Goal: Task Accomplishment & Management: Use online tool/utility

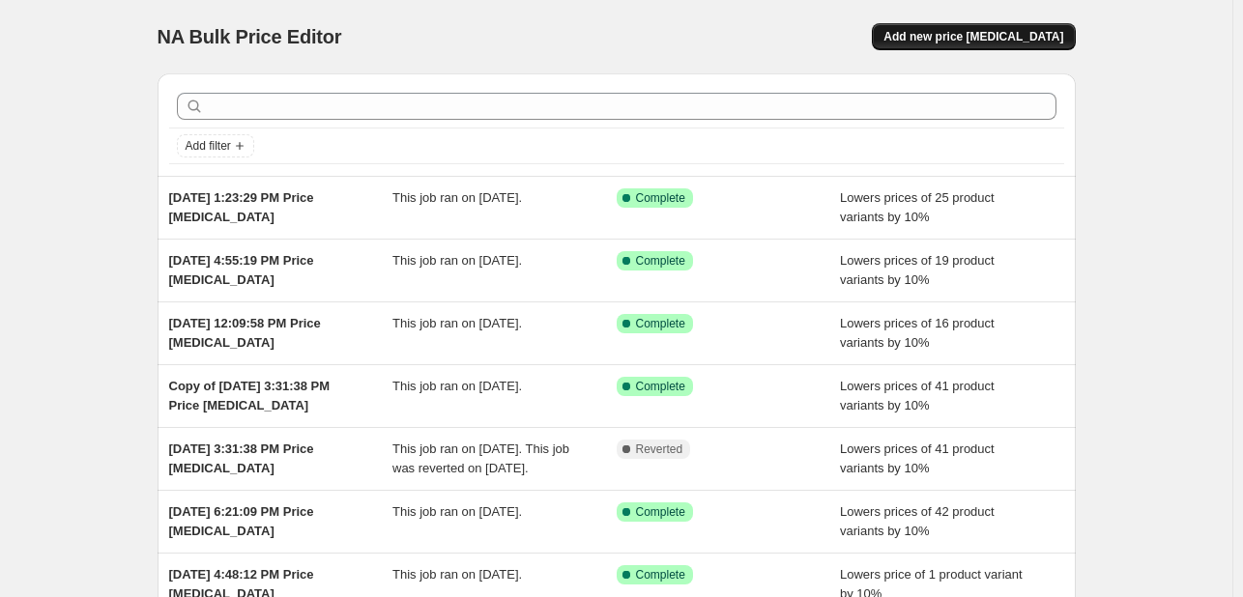
click at [1047, 28] on button "Add new price [MEDICAL_DATA]" at bounding box center [973, 36] width 203 height 27
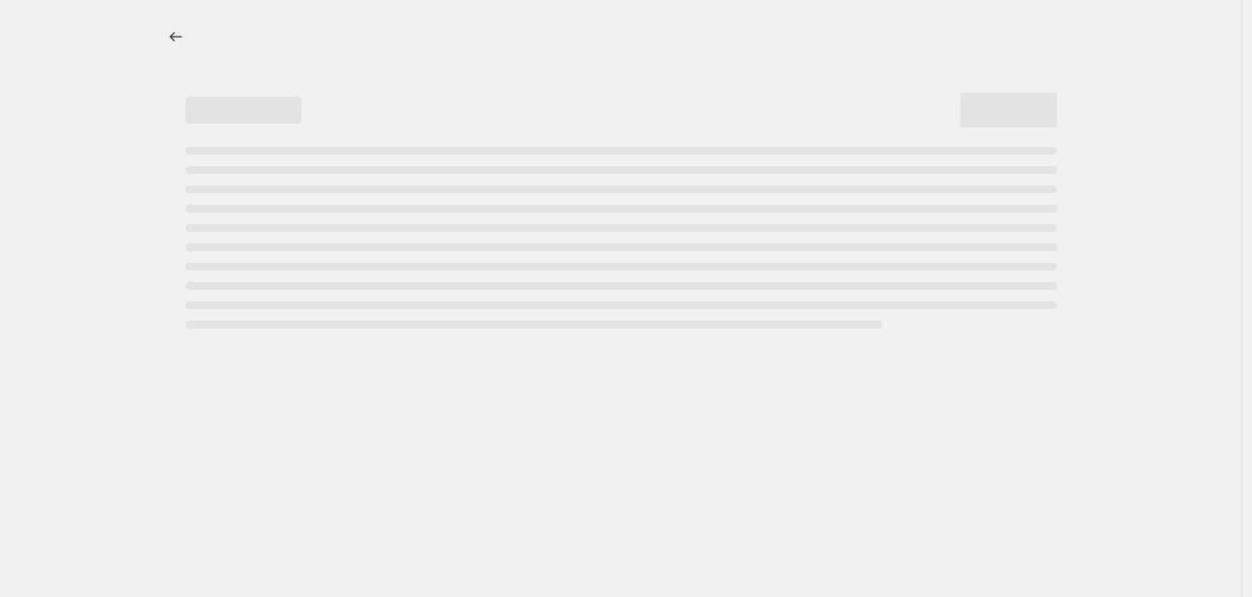
select select "percentage"
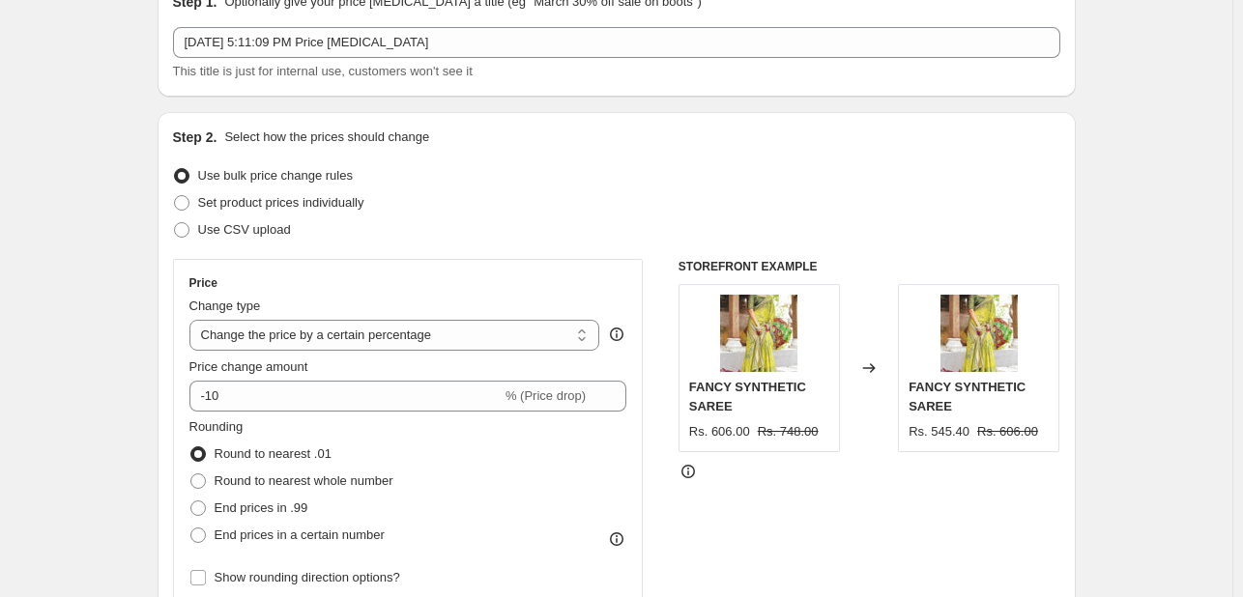
scroll to position [193, 0]
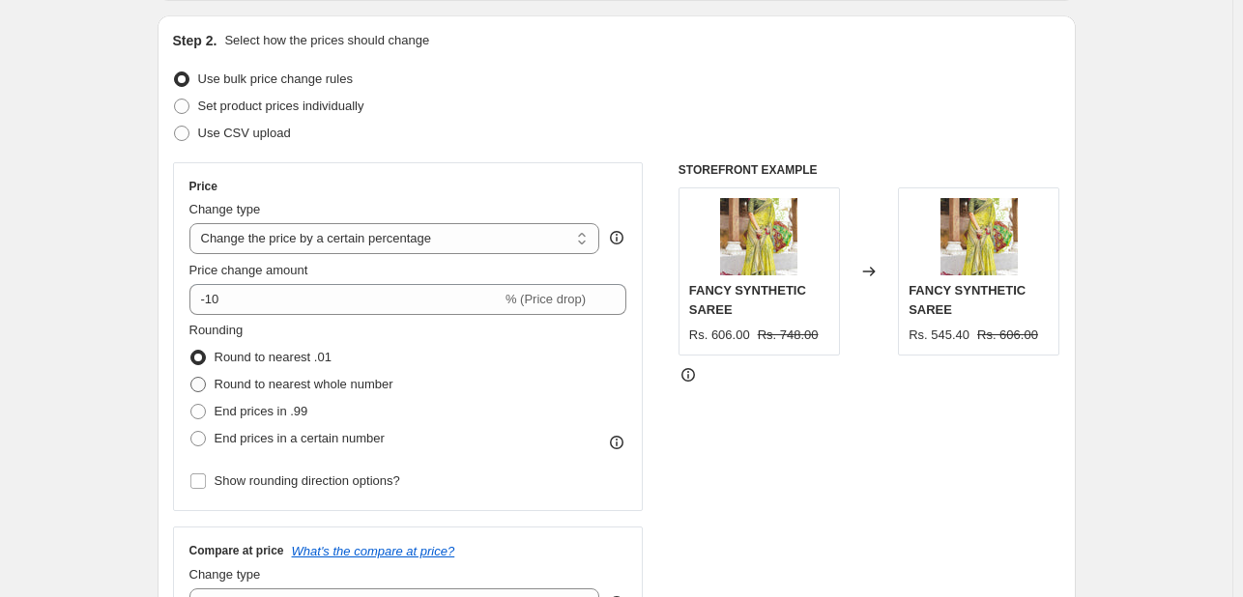
click at [336, 387] on span "Round to nearest whole number" at bounding box center [304, 384] width 179 height 14
click at [191, 378] on input "Round to nearest whole number" at bounding box center [190, 377] width 1 height 1
radio input "true"
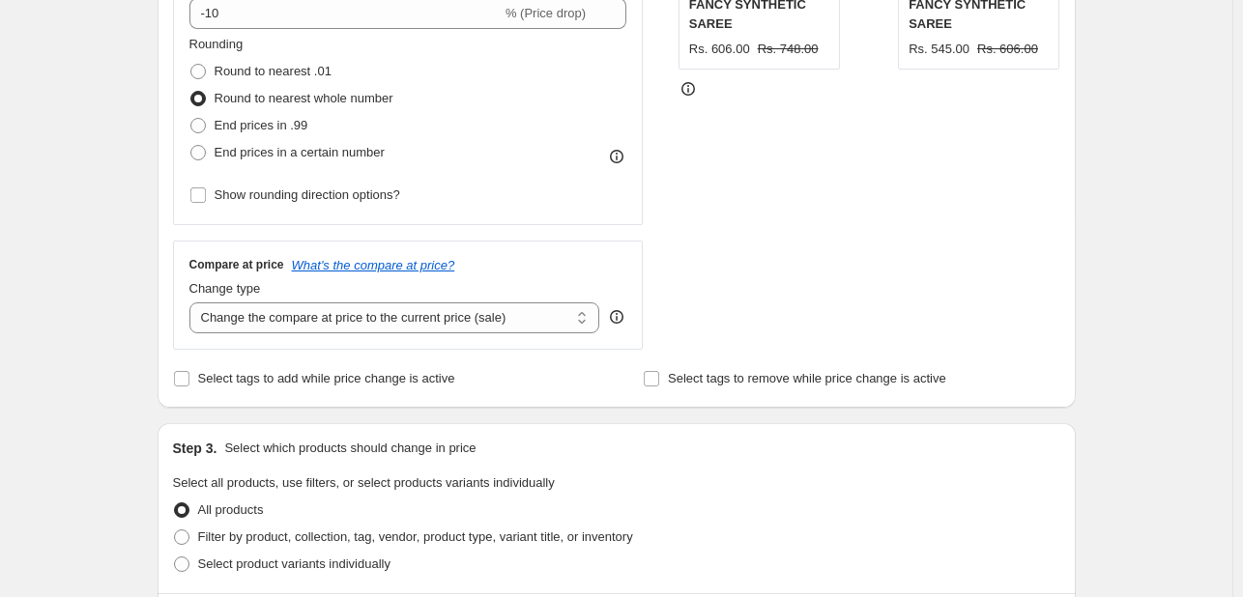
scroll to position [483, 0]
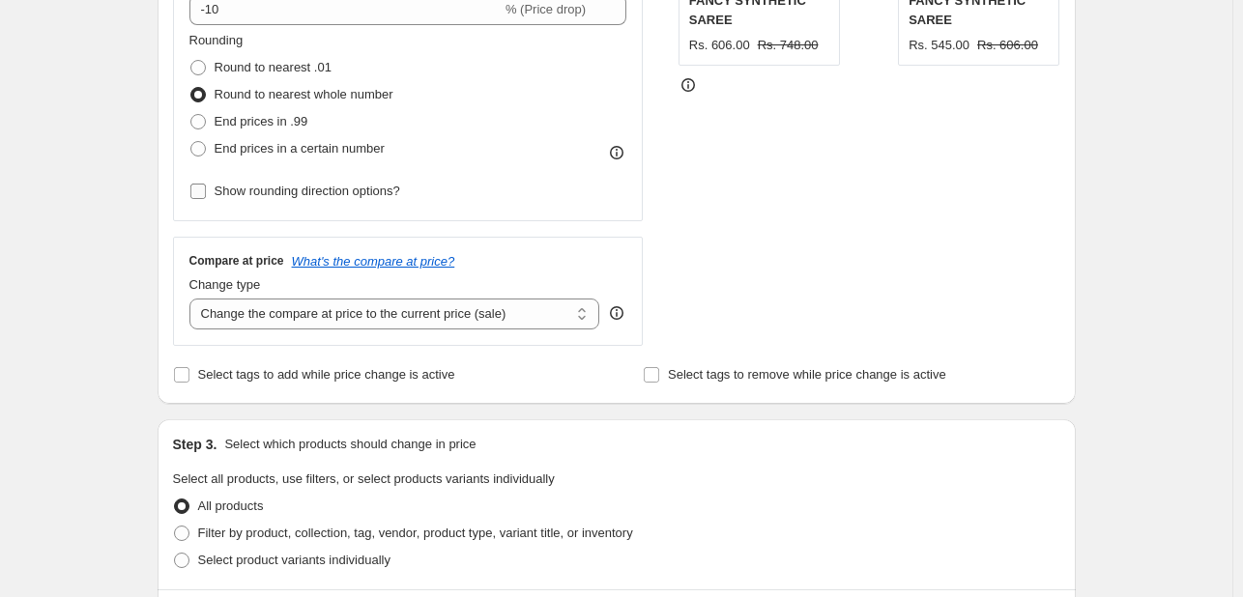
click at [347, 190] on span "Show rounding direction options?" at bounding box center [308, 191] width 186 height 14
click at [206, 190] on input "Show rounding direction options?" at bounding box center [197, 191] width 15 height 15
checkbox input "true"
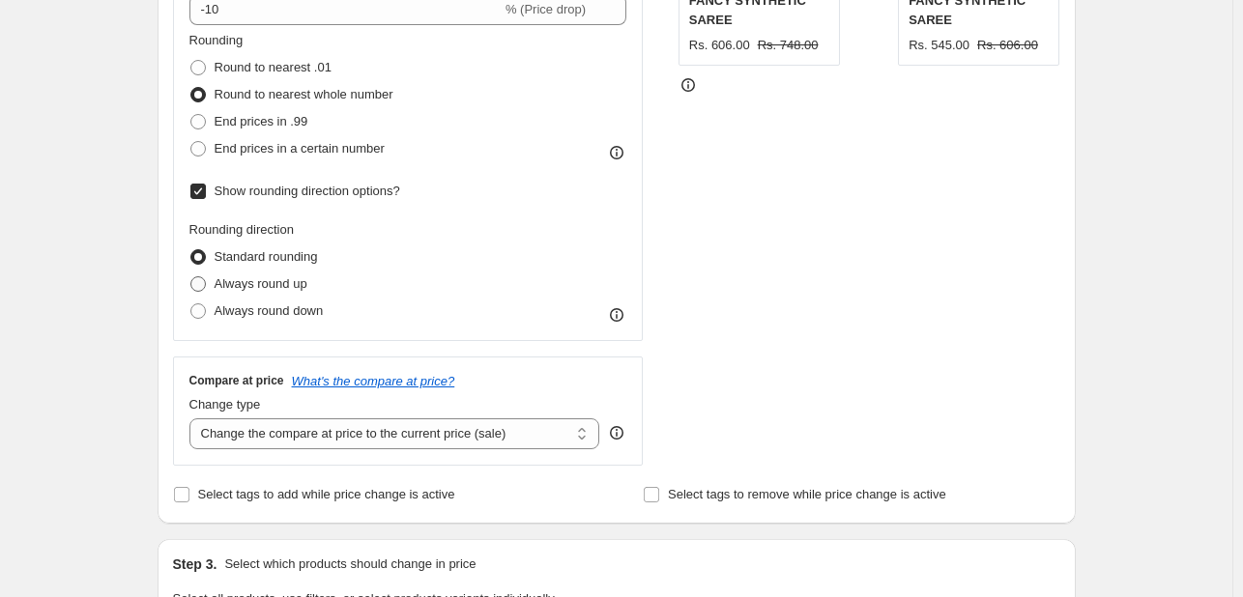
click at [290, 281] on span "Always round up" at bounding box center [261, 283] width 93 height 14
click at [191, 277] on input "Always round up" at bounding box center [190, 276] width 1 height 1
radio input "true"
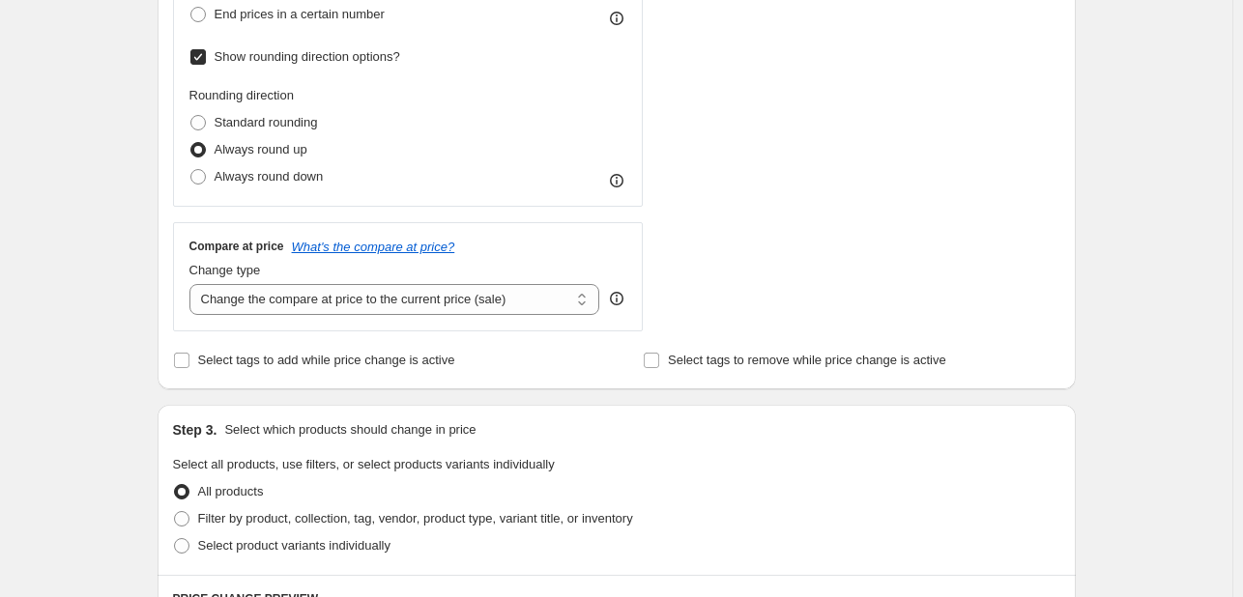
scroll to position [773, 0]
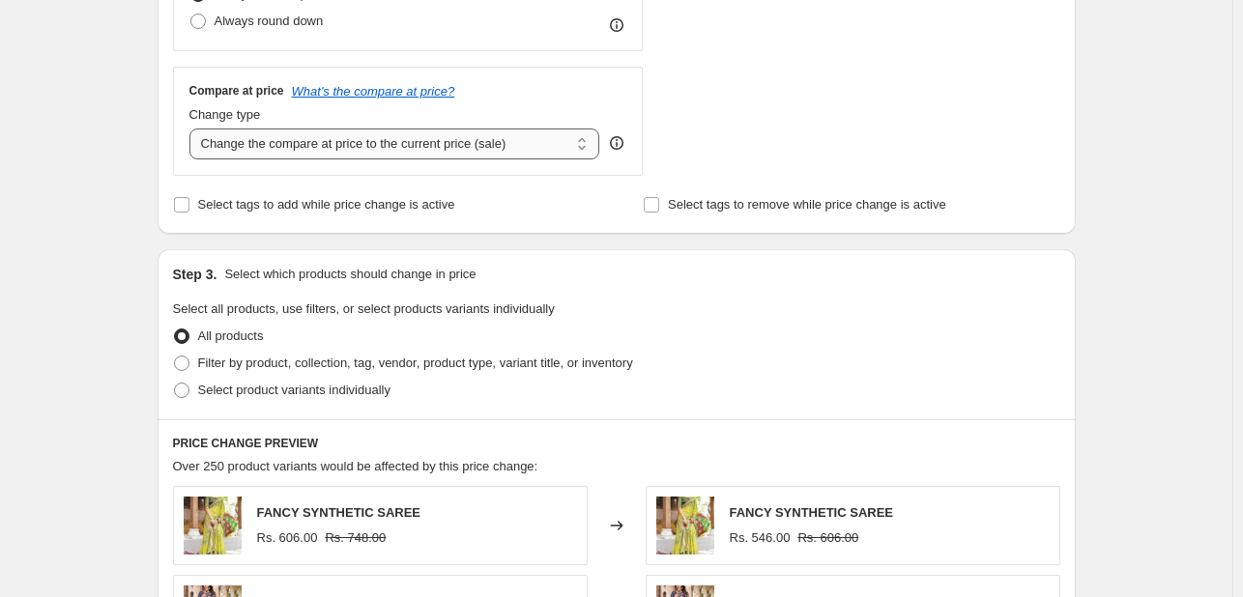
click at [395, 156] on select "Change the compare at price to the current price (sale) Change the compare at p…" at bounding box center [394, 144] width 411 height 31
select select "no_change"
click at [193, 129] on select "Change the compare at price to the current price (sale) Change the compare at p…" at bounding box center [394, 144] width 411 height 31
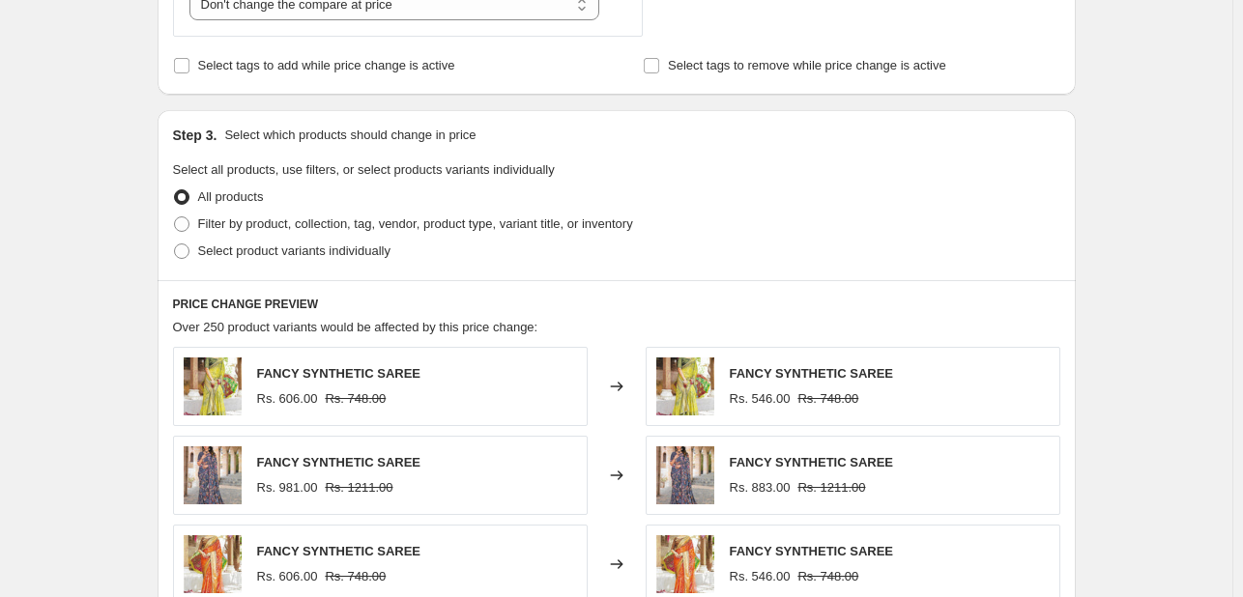
scroll to position [1063, 0]
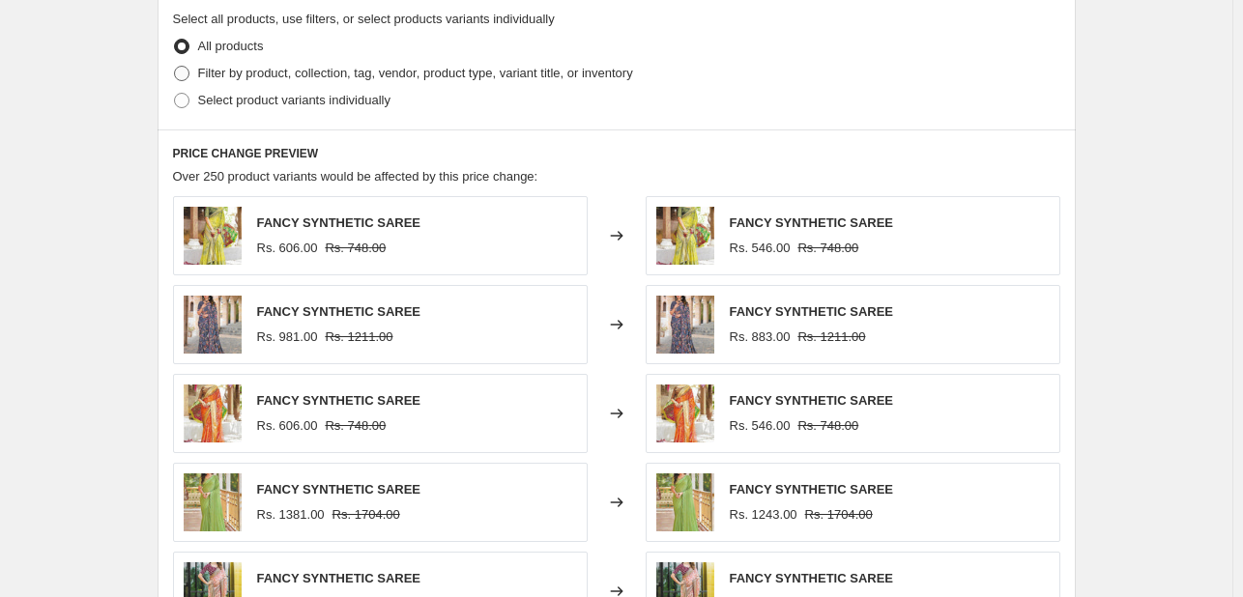
click at [305, 80] on span "Filter by product, collection, tag, vendor, product type, variant title, or inv…" at bounding box center [415, 73] width 435 height 14
click at [175, 67] on input "Filter by product, collection, tag, vendor, product type, variant title, or inv…" at bounding box center [174, 66] width 1 height 1
radio input "true"
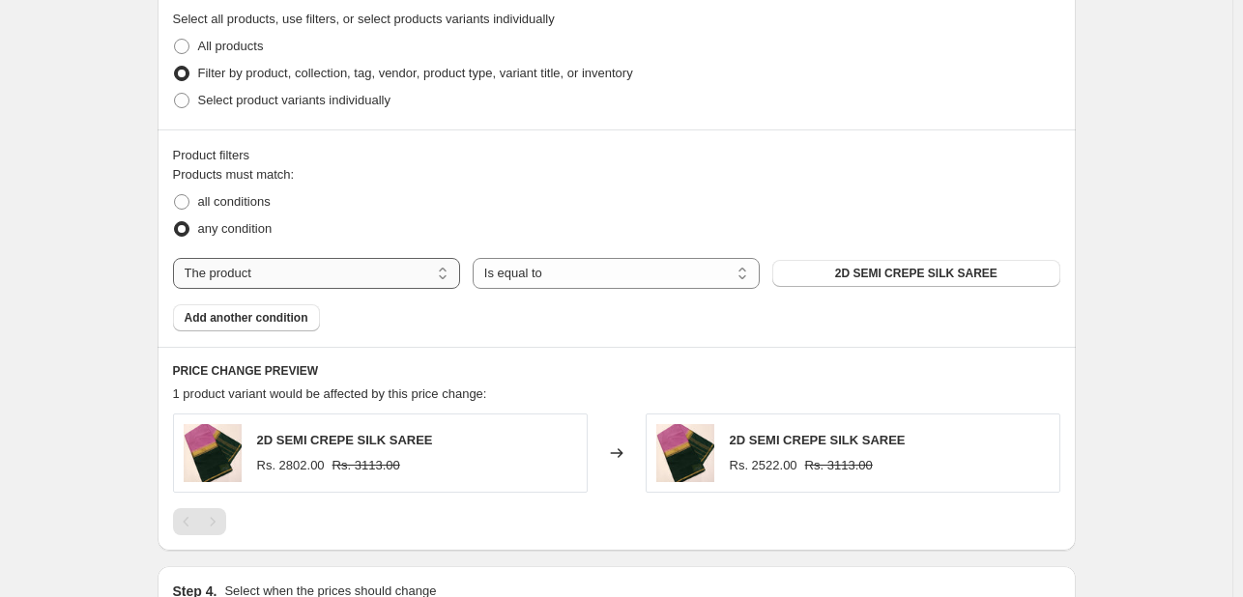
click at [420, 271] on select "The product The product's collection The product's tag The product's vendor The…" at bounding box center [316, 273] width 287 height 31
select select "tag"
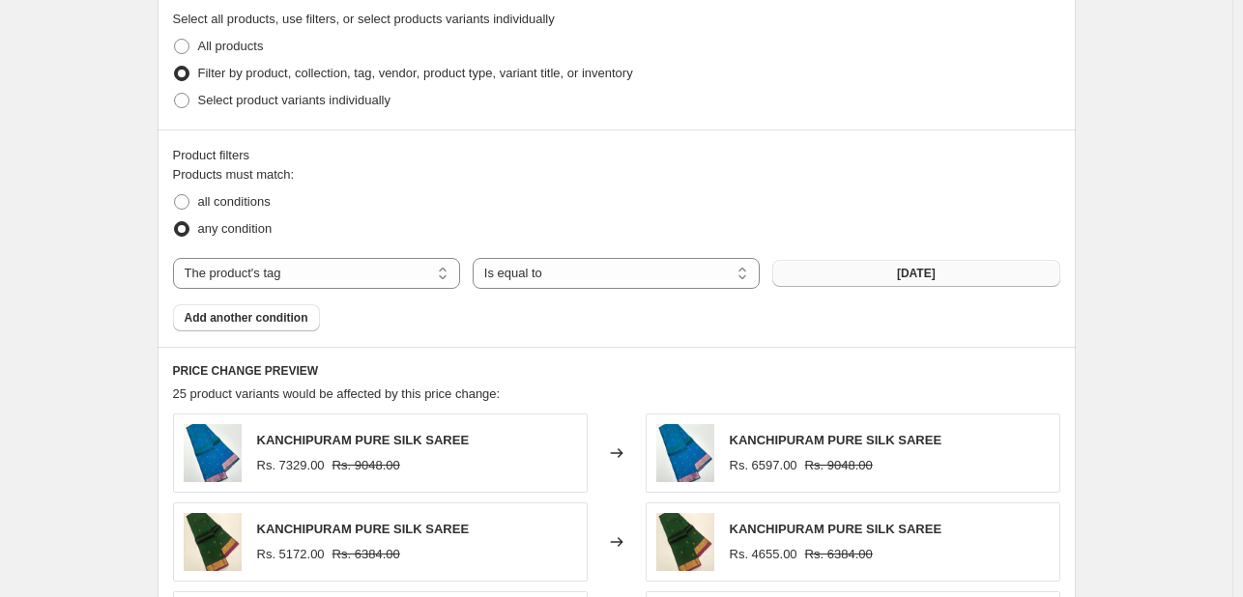
click at [903, 276] on span "05-08-2025" at bounding box center [916, 273] width 39 height 15
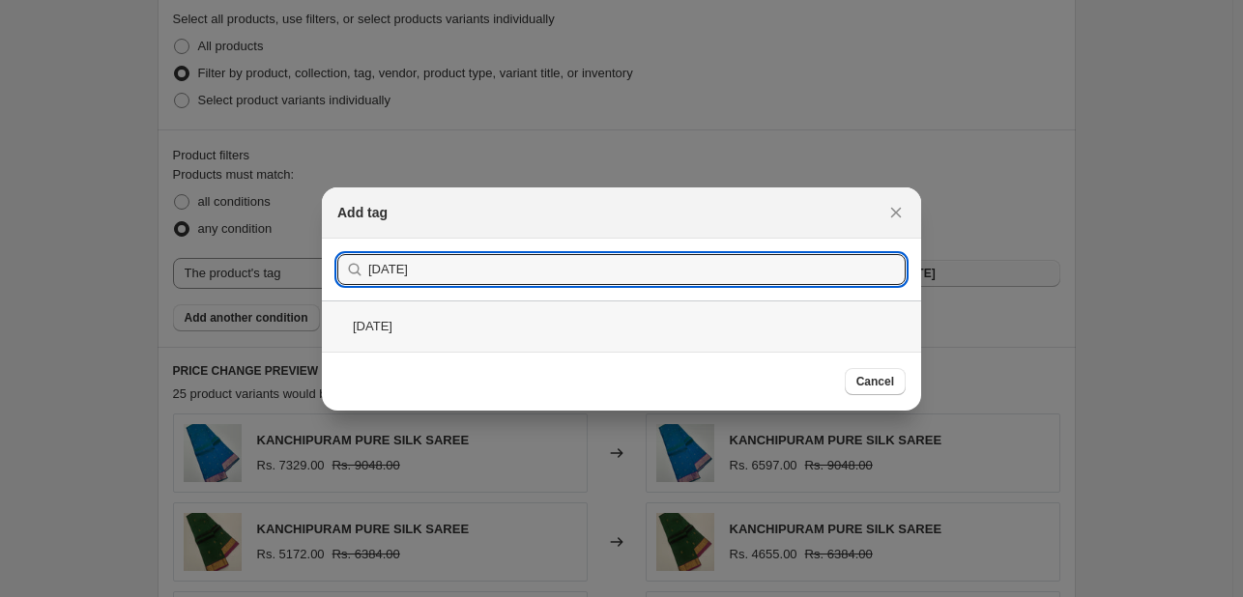
type input "15-08-2025"
click at [534, 328] on div "15-08-2025" at bounding box center [621, 326] width 599 height 51
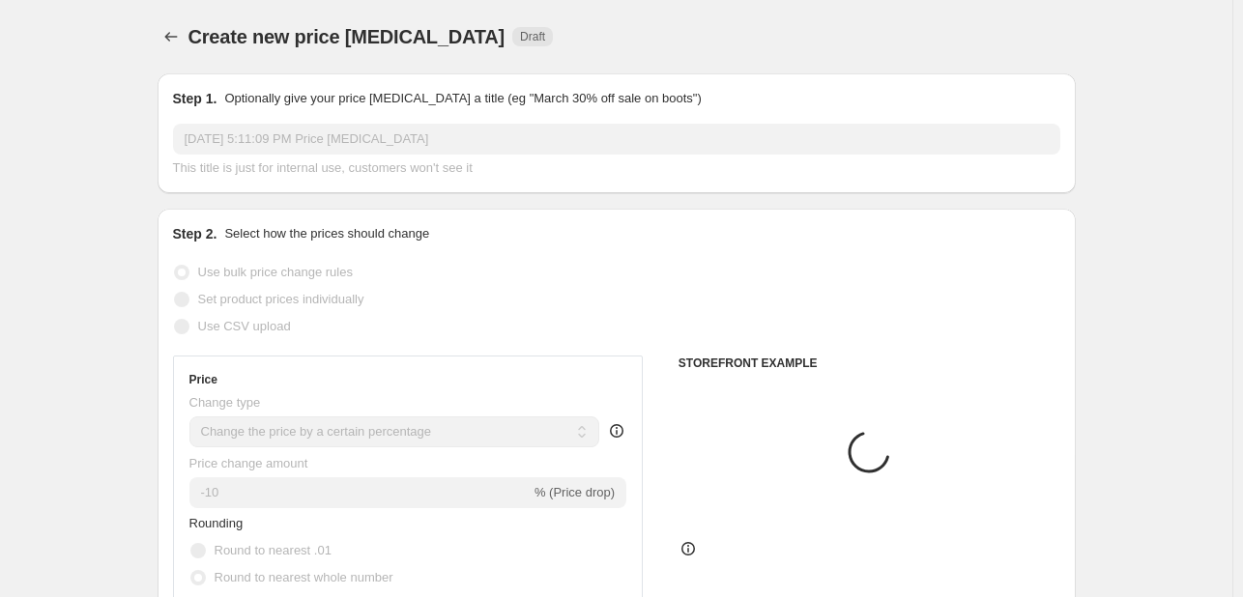
scroll to position [1063, 0]
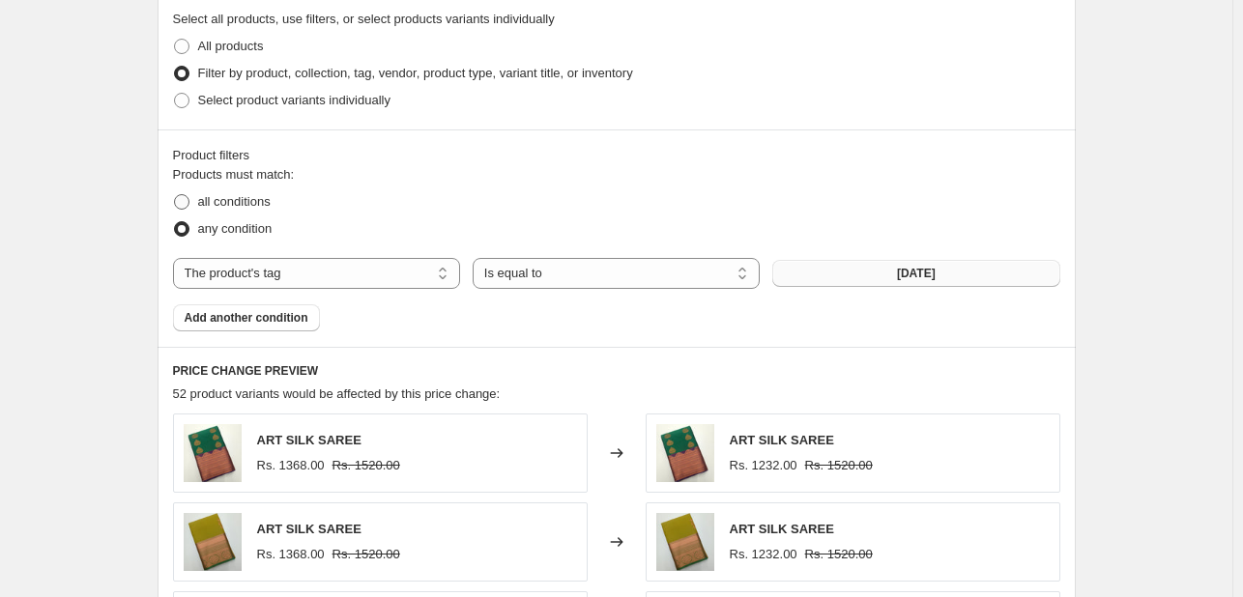
click at [246, 208] on span "all conditions" at bounding box center [234, 201] width 72 height 14
click at [175, 195] on input "all conditions" at bounding box center [174, 194] width 1 height 1
radio input "true"
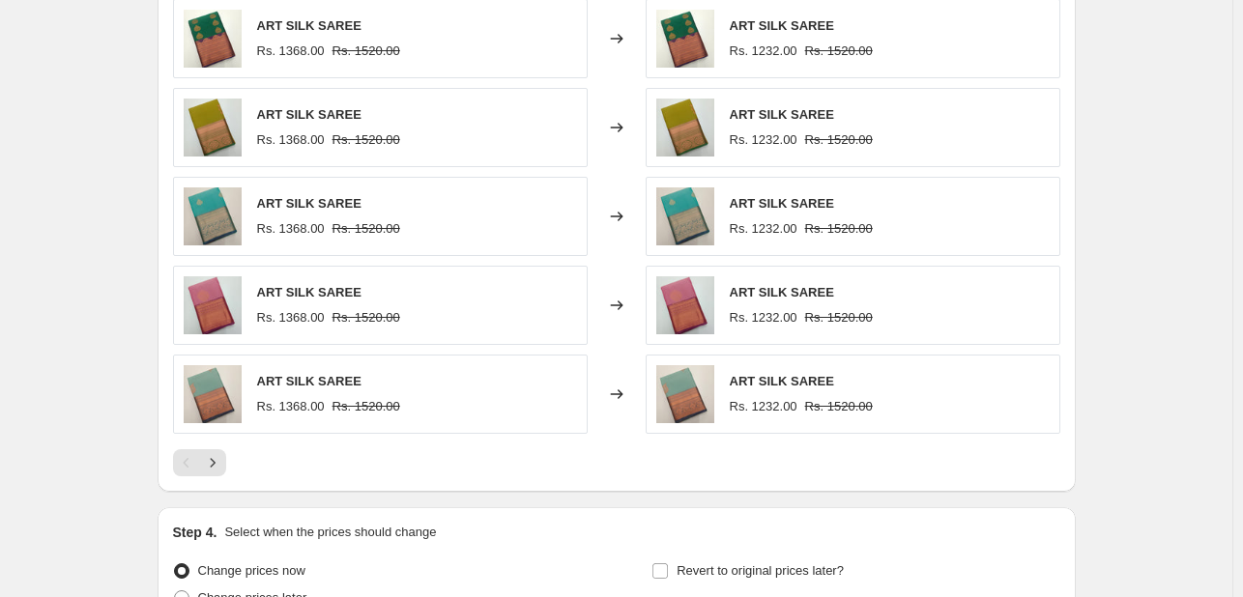
scroll to position [1643, 0]
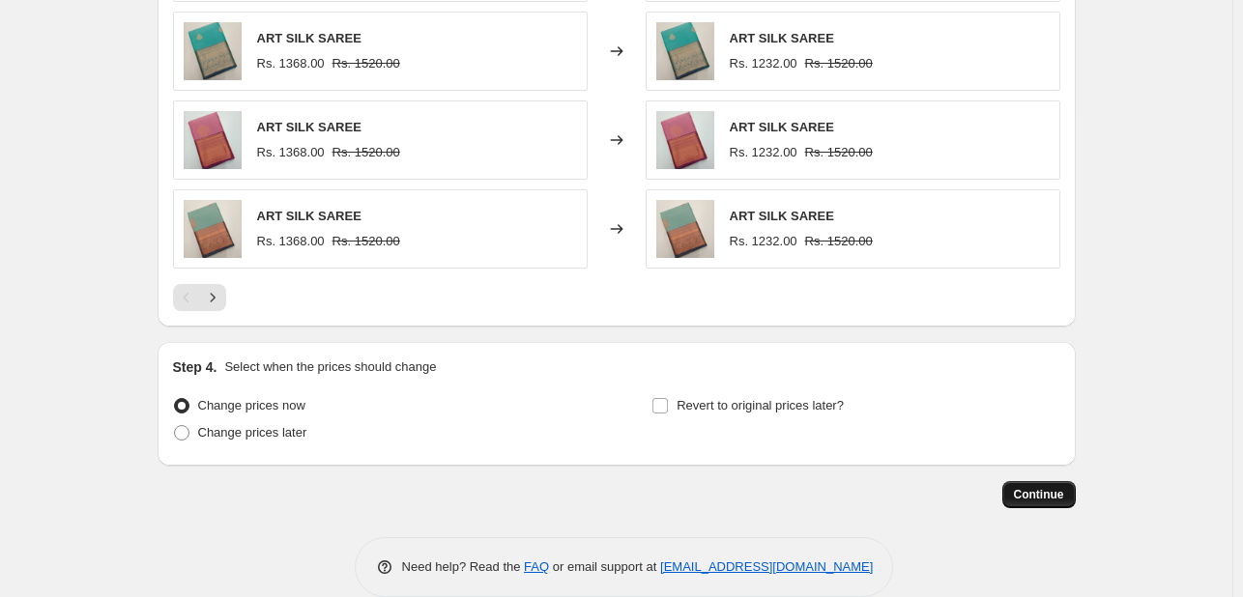
click at [1054, 503] on button "Continue" at bounding box center [1038, 494] width 73 height 27
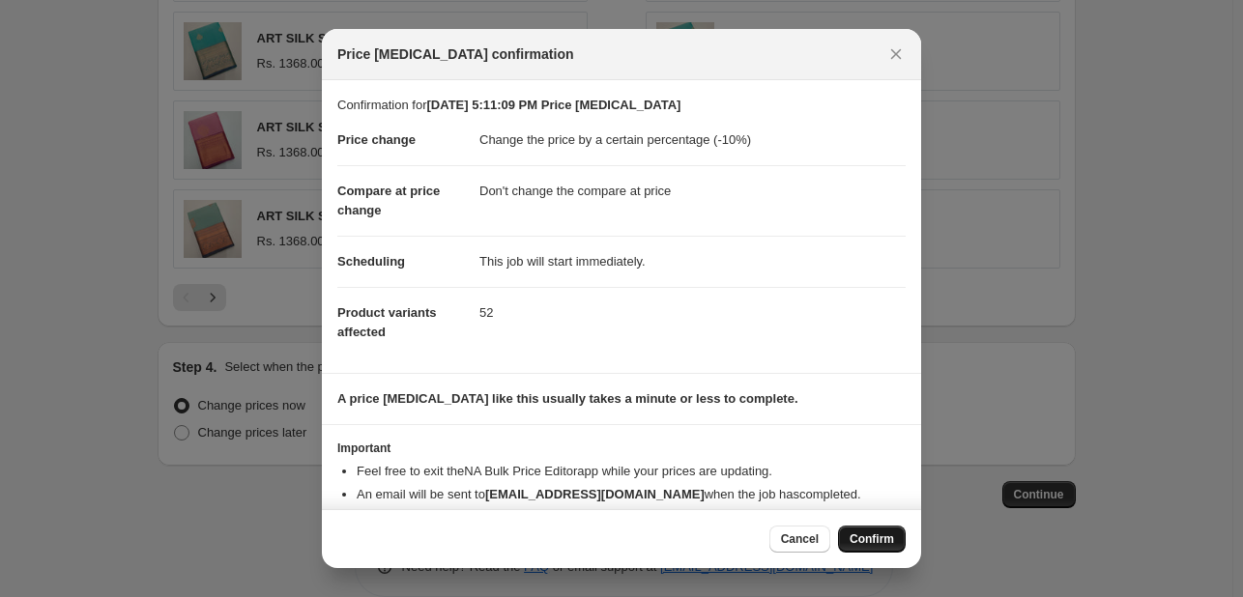
click at [863, 531] on span "Confirm" at bounding box center [871, 538] width 44 height 15
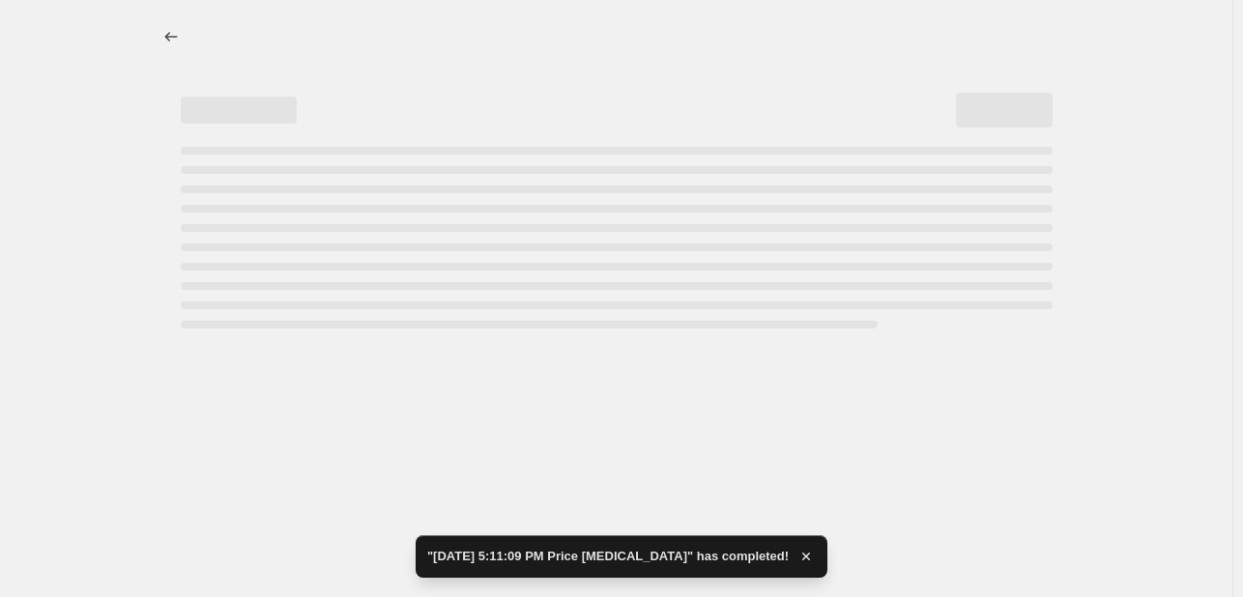
select select "percentage"
select select "no_change"
select select "tag"
